Goal: Navigation & Orientation: Find specific page/section

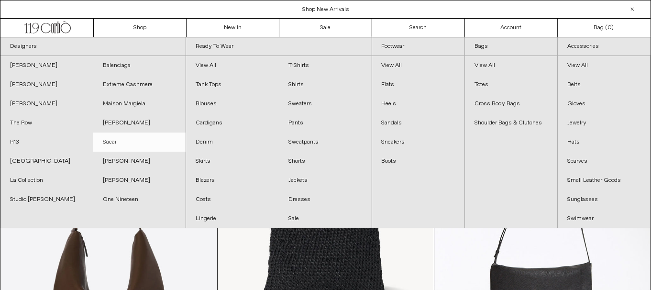
click at [122, 139] on link "Sacai" at bounding box center [139, 141] width 93 height 19
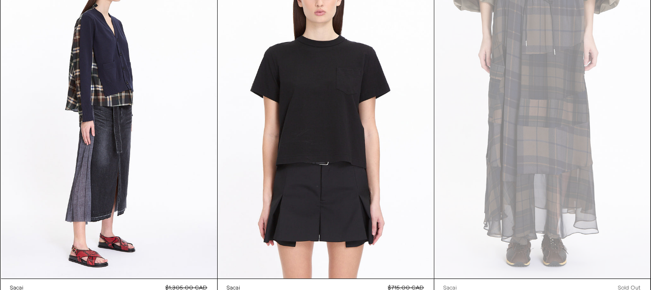
scroll to position [17, 0]
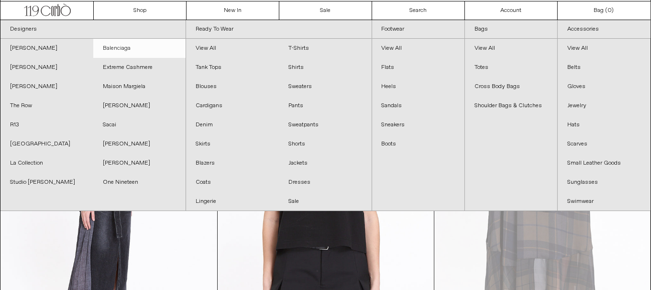
click at [123, 49] on link "Balenciaga" at bounding box center [139, 48] width 93 height 19
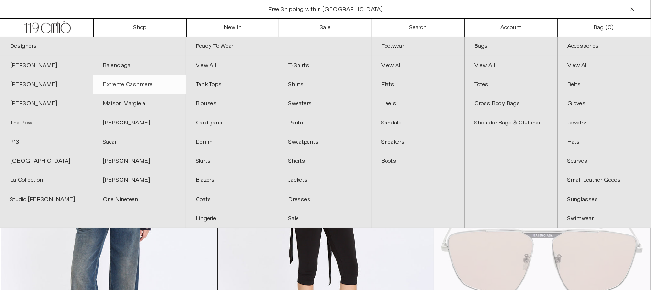
click at [134, 83] on link "Extreme Cashmere" at bounding box center [139, 84] width 93 height 19
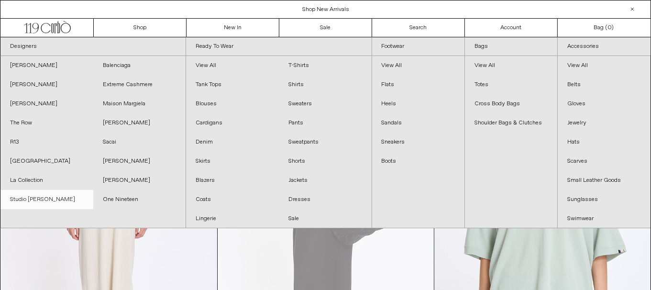
click at [51, 193] on link "Studio [PERSON_NAME]" at bounding box center [46, 199] width 93 height 19
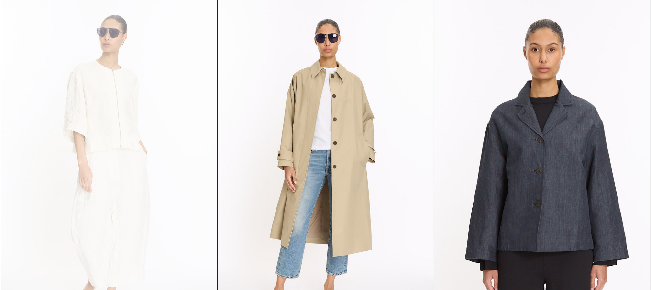
scroll to position [1013, 0]
